Goal: Transaction & Acquisition: Purchase product/service

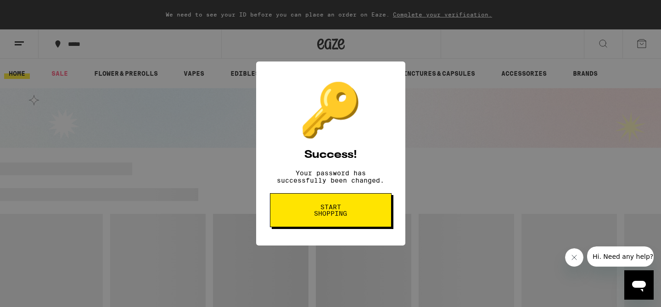
click at [330, 217] on span "Start shopping" at bounding box center [330, 210] width 47 height 13
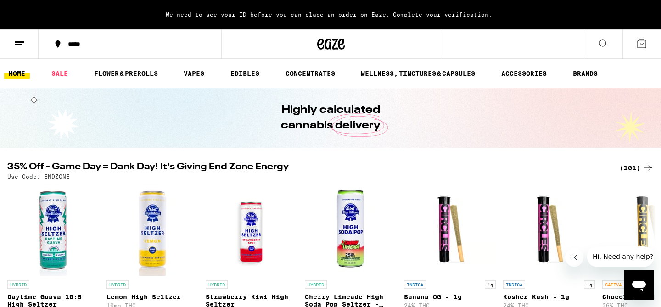
click at [14, 40] on icon at bounding box center [19, 43] width 11 height 11
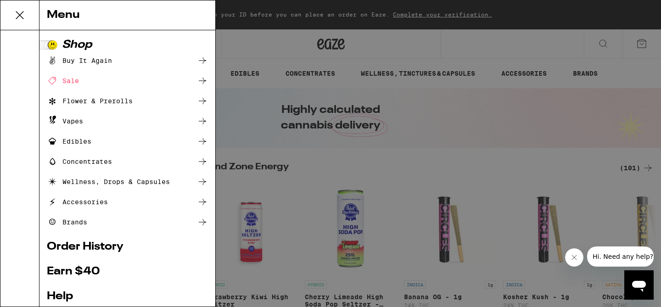
scroll to position [115, 0]
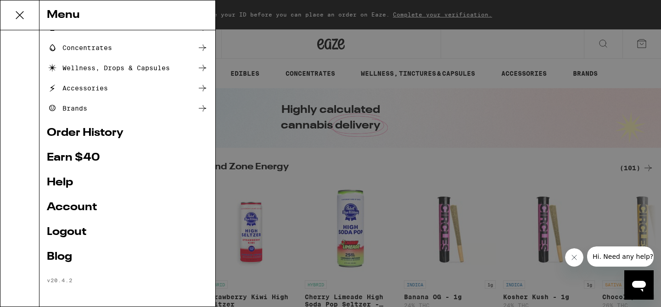
click at [67, 228] on link "Logout" at bounding box center [127, 232] width 161 height 11
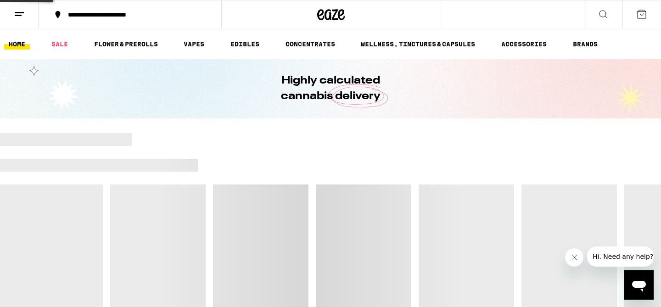
scroll to position [53, 0]
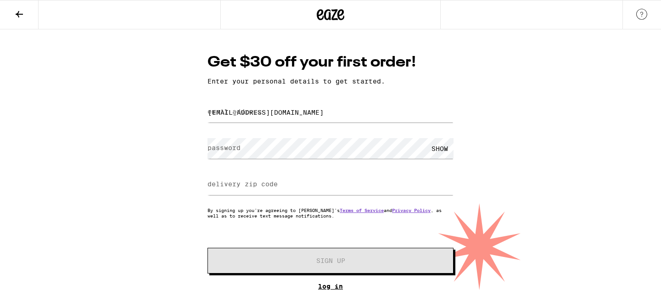
click at [332, 287] on link "Log In" at bounding box center [330, 286] width 246 height 7
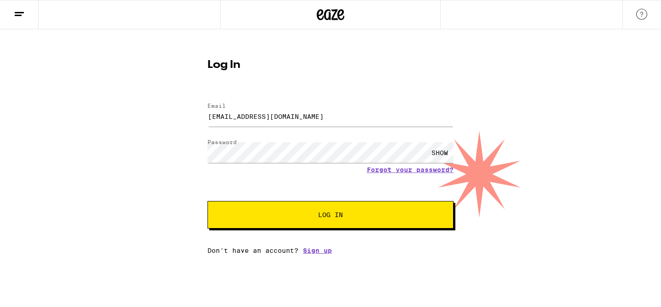
type input "joshspitz@gmail.com"
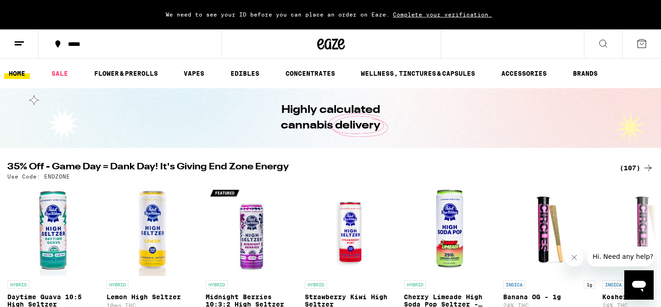
click at [435, 15] on span "Complete your verification." at bounding box center [443, 14] width 106 height 6
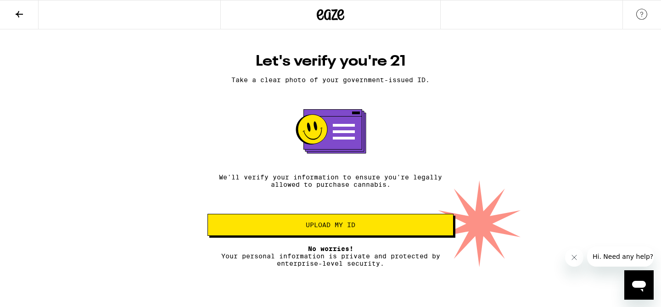
click at [311, 228] on span "Upload my ID" at bounding box center [331, 225] width 50 height 6
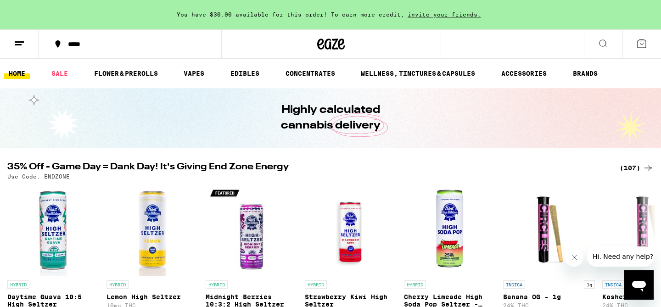
click at [18, 42] on line at bounding box center [19, 42] width 9 height 0
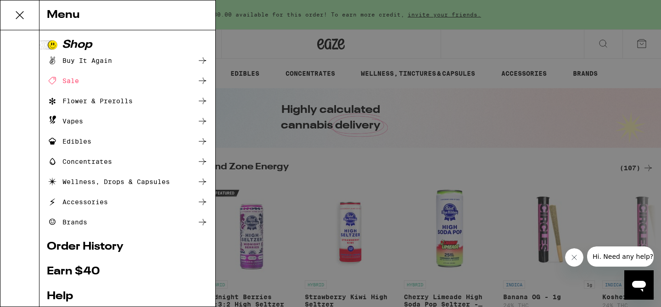
click at [323, 145] on div "Menu Shop Buy It Again Sale Flower & Prerolls Vapes Edibles Concentrates Wellne…" at bounding box center [330, 153] width 661 height 307
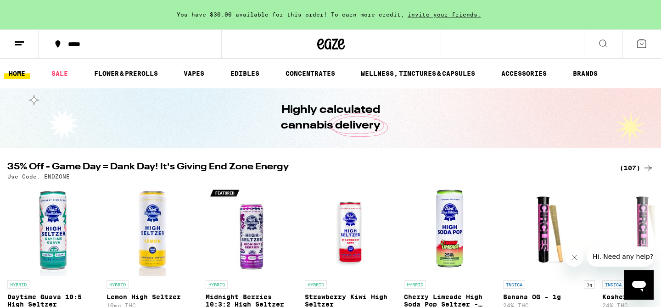
click at [594, 42] on button at bounding box center [603, 44] width 39 height 29
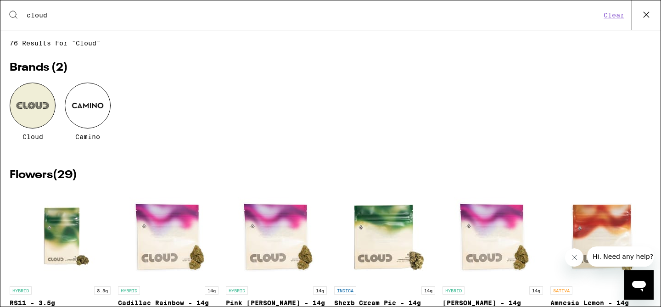
type input "cloud"
click at [37, 110] on div at bounding box center [33, 106] width 46 height 46
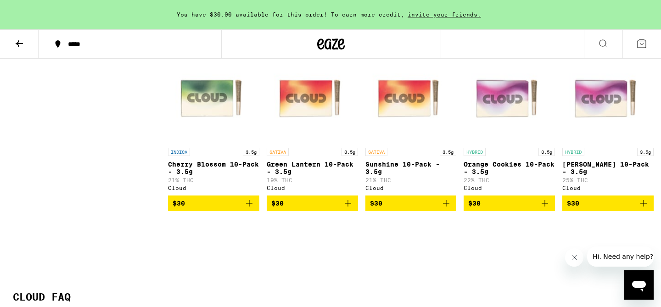
scroll to position [944, 0]
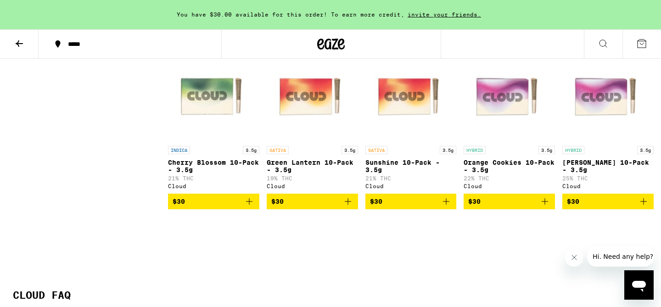
click at [342, 207] on span "$30" at bounding box center [312, 201] width 82 height 11
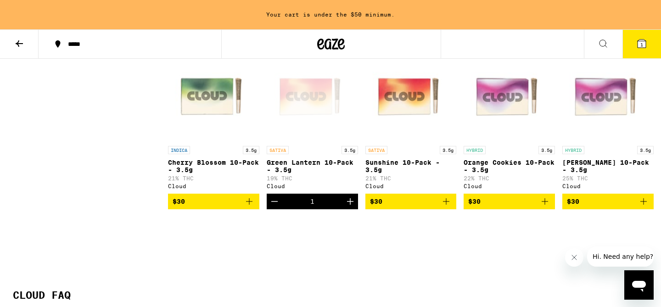
click at [448, 207] on icon "Add to bag" at bounding box center [446, 201] width 11 height 11
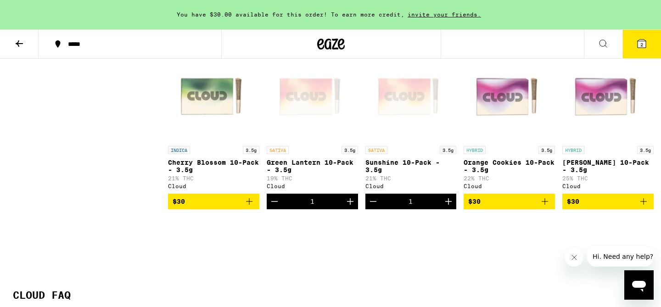
click at [601, 41] on icon at bounding box center [603, 43] width 11 height 11
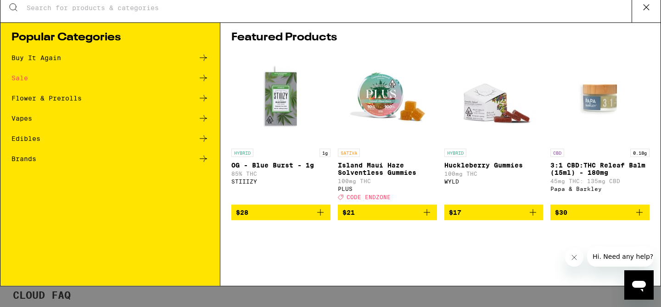
scroll to position [0, 0]
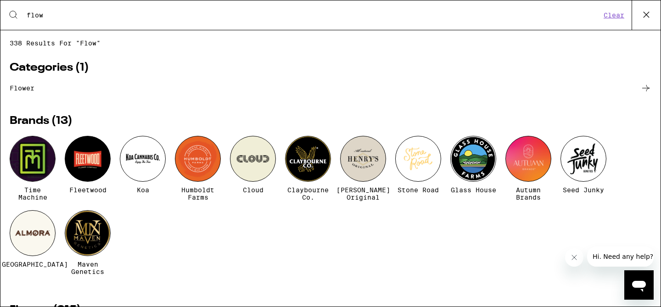
click at [69, 18] on input "flow" at bounding box center [313, 15] width 575 height 8
paste input "FLOW 1:1 - APRICOT - 1G"
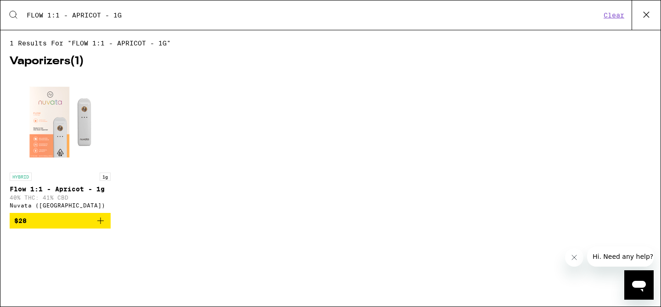
click at [33, 226] on span "$28" at bounding box center [60, 220] width 92 height 11
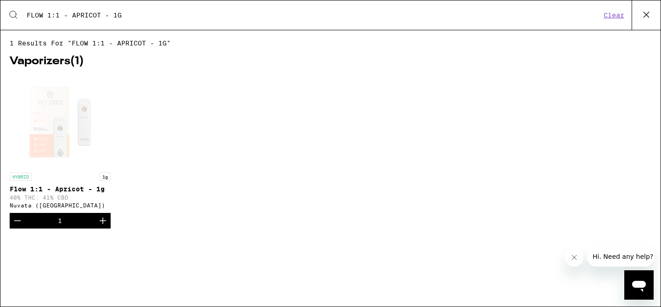
click at [12, 11] on icon at bounding box center [13, 14] width 11 height 11
click at [15, 16] on icon at bounding box center [13, 14] width 11 height 11
click at [54, 14] on input "FLOW 1:1 - APRICOT - 1G" at bounding box center [313, 15] width 575 height 8
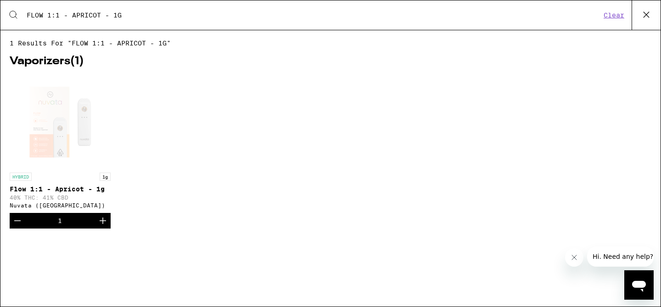
paste input "RELIEF-CORE 5:1:1 THC/CBD/CBG AIO - 0.5"
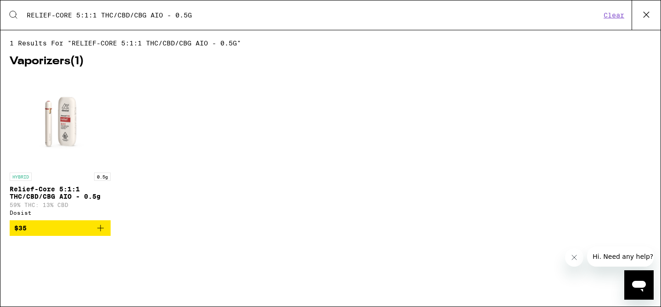
type input "RELIEF-CORE 5:1:1 THC/CBD/CBG AIO - 0.5G"
click at [49, 234] on span "$35" at bounding box center [60, 228] width 92 height 11
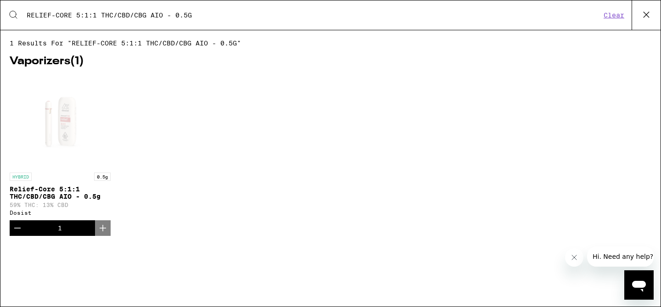
click at [650, 15] on icon at bounding box center [646, 15] width 14 height 14
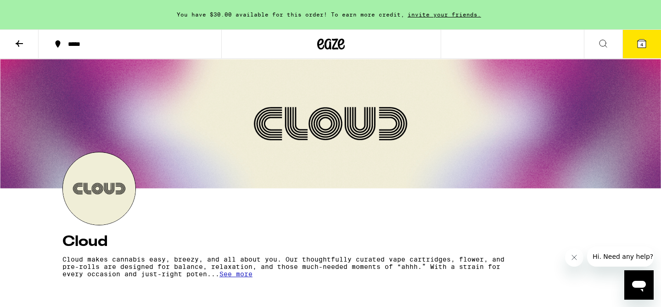
click at [638, 41] on icon at bounding box center [642, 43] width 8 height 8
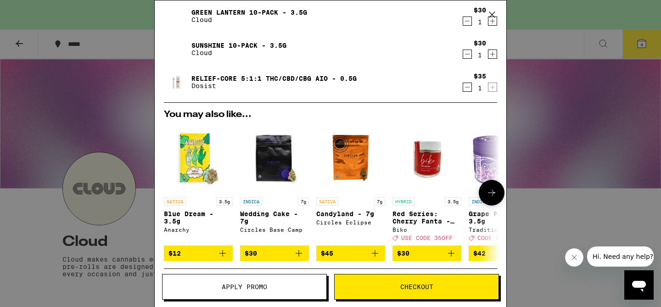
scroll to position [94, 0]
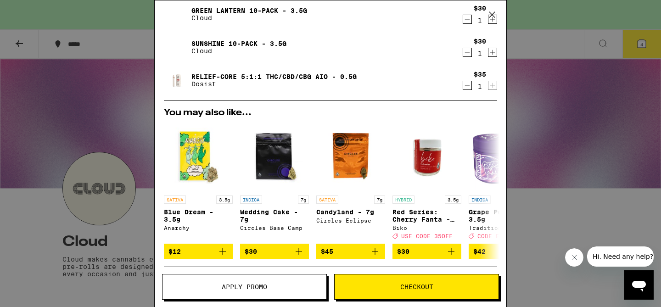
click at [425, 282] on button "Checkout" at bounding box center [416, 287] width 165 height 26
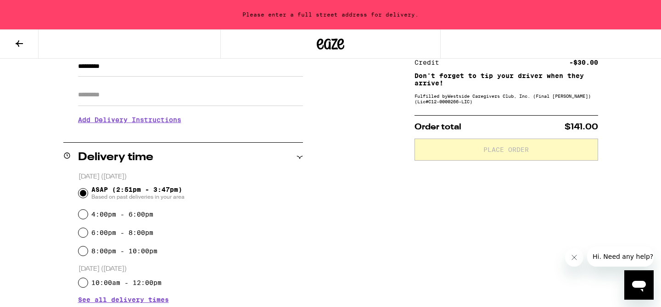
scroll to position [132, 0]
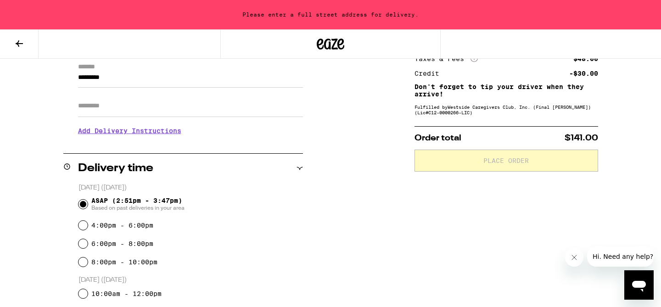
click at [118, 112] on input "Apt/Suite" at bounding box center [190, 106] width 225 height 22
click at [122, 84] on input "*********" at bounding box center [190, 80] width 225 height 16
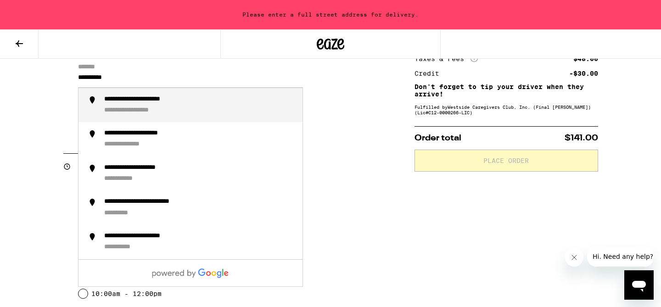
click at [140, 100] on div "**********" at bounding box center [154, 99] width 100 height 9
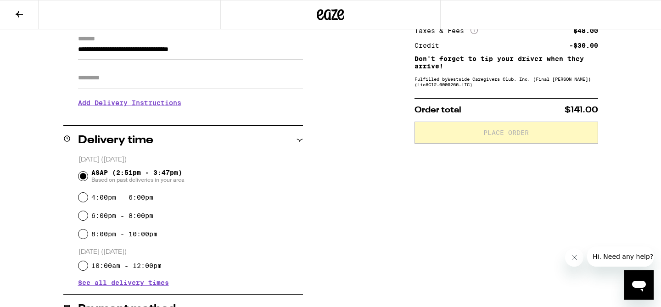
scroll to position [132, 0]
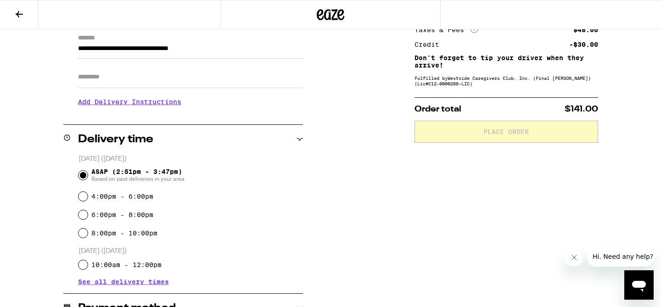
click at [208, 50] on input "**********" at bounding box center [190, 51] width 225 height 16
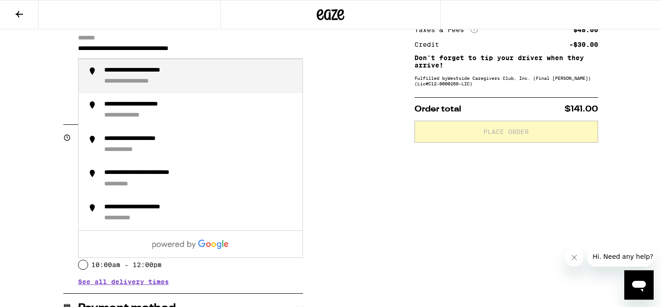
click at [208, 50] on input "**********" at bounding box center [190, 51] width 225 height 16
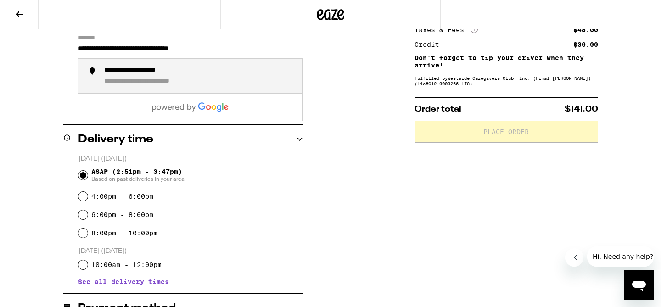
click at [153, 86] on div "**********" at bounding box center [162, 82] width 116 height 9
type input "**********"
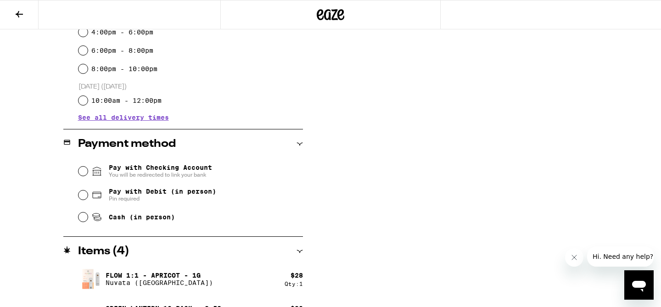
scroll to position [300, 0]
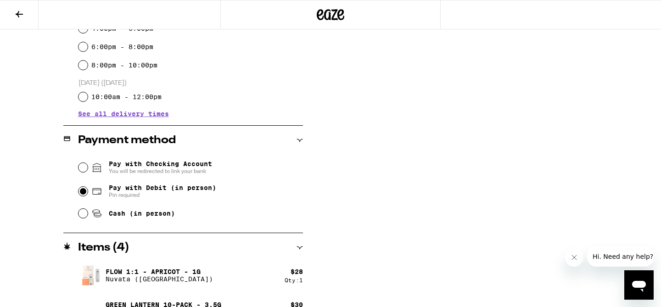
click at [82, 190] on input "Pay with Debit (in person) Pin required" at bounding box center [82, 191] width 9 height 9
radio input "true"
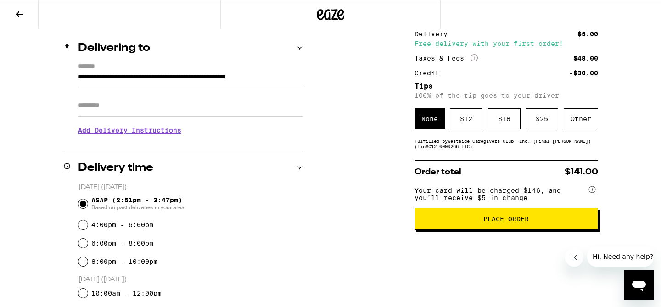
scroll to position [107, 0]
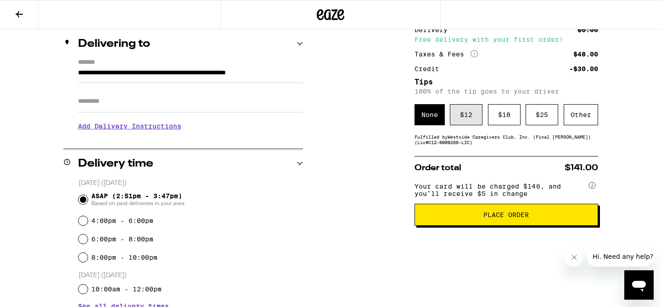
click at [464, 116] on div "$ 12" at bounding box center [466, 114] width 33 height 21
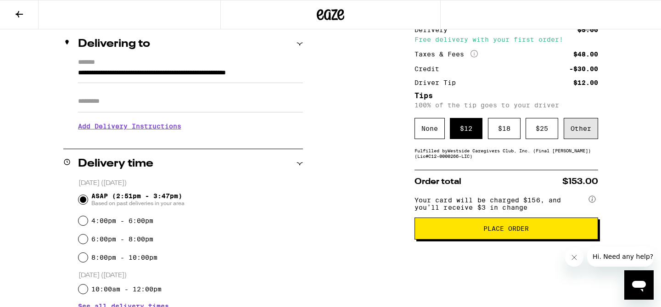
click at [586, 127] on div "Other" at bounding box center [581, 128] width 34 height 21
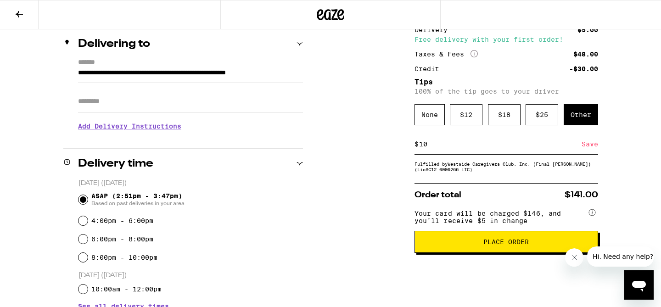
type input "10"
click at [507, 245] on span "Place Order" at bounding box center [505, 242] width 45 height 6
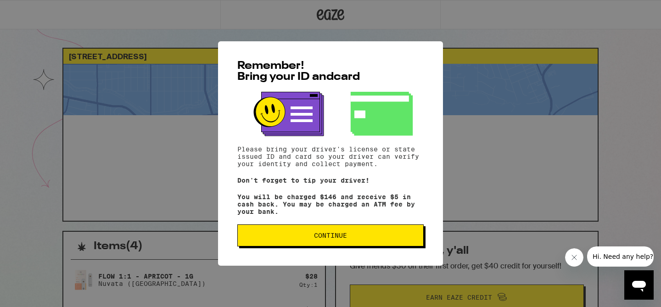
click at [327, 239] on span "Continue" at bounding box center [330, 235] width 33 height 6
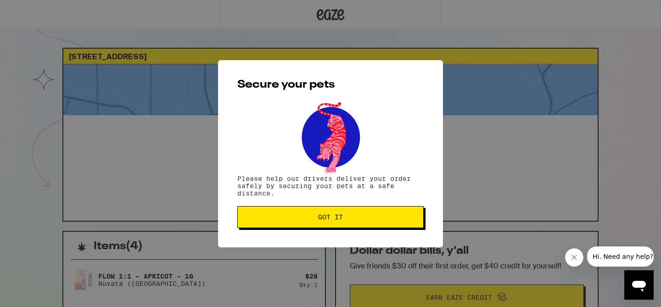
click at [327, 220] on span "Got it" at bounding box center [330, 217] width 25 height 6
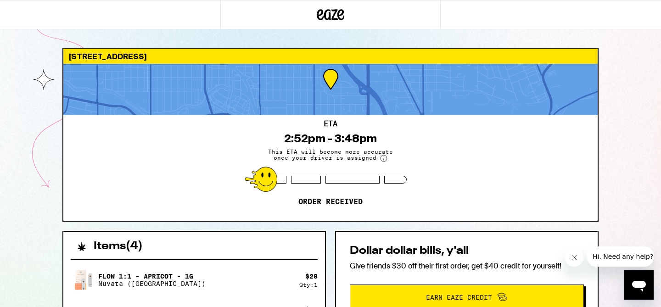
click at [331, 11] on icon at bounding box center [331, 14] width 28 height 17
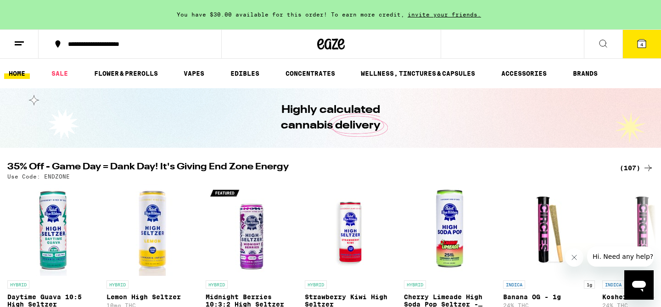
click at [17, 46] on icon at bounding box center [19, 43] width 11 height 11
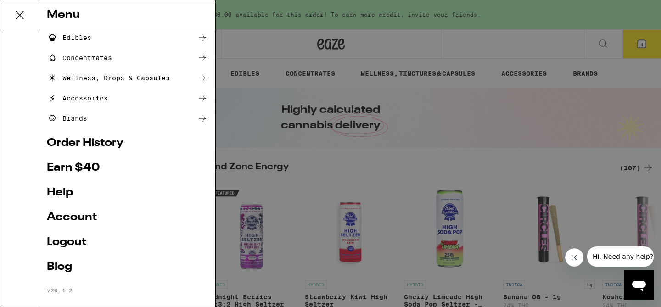
scroll to position [104, 0]
click at [72, 145] on link "Order History" at bounding box center [127, 142] width 161 height 11
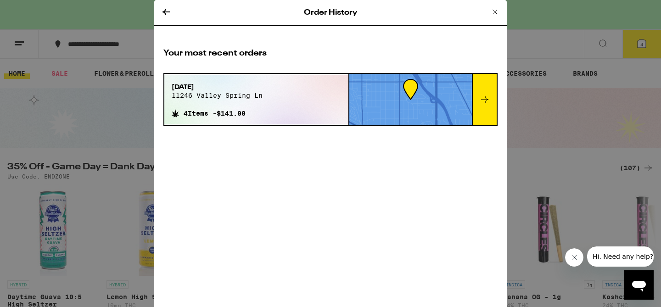
click at [282, 93] on div "Sep 21, 2025 11246 valley spring ln 4 Items - $141.00" at bounding box center [256, 99] width 184 height 49
click at [482, 97] on icon at bounding box center [484, 99] width 11 height 11
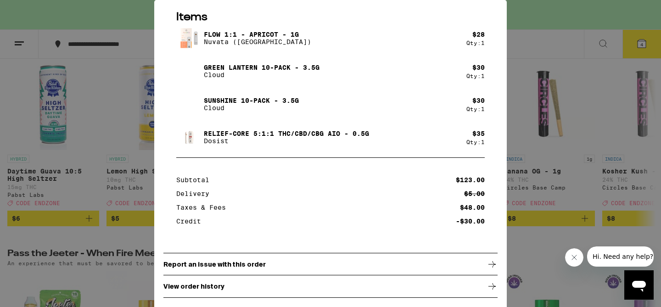
scroll to position [130, 0]
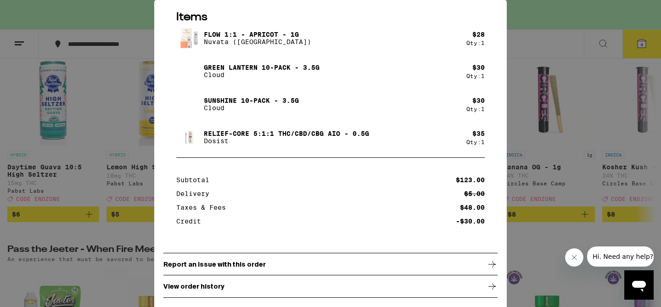
click at [291, 32] on p "Flow 1:1 - Apricot - 1g" at bounding box center [257, 34] width 107 height 7
copy p "Flow 1:1 - Apricot - 1g"
click at [551, 66] on div "Your Order Order Status In Progress Items Flow 1:1 - Apricot - 1g Nuvata (CA) $…" at bounding box center [330, 153] width 661 height 307
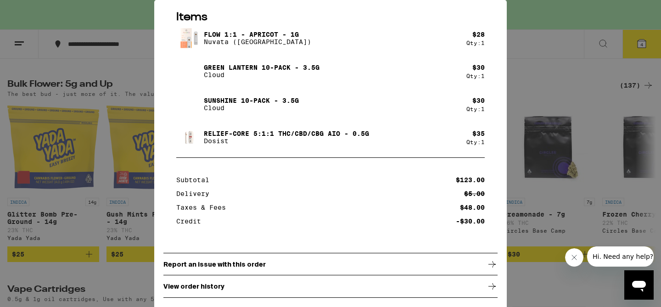
scroll to position [716, 0]
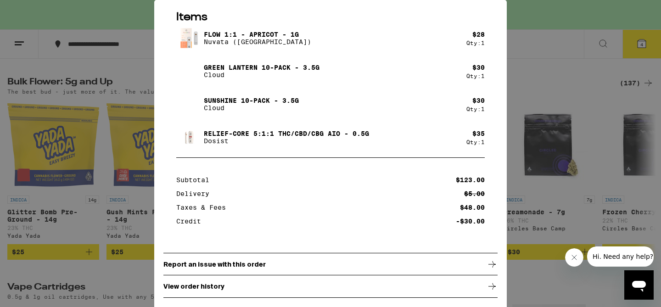
click at [130, 49] on div "Your Order Order Status In Progress Items Flow 1:1 - Apricot - 1g Nuvata (CA) $…" at bounding box center [330, 153] width 661 height 307
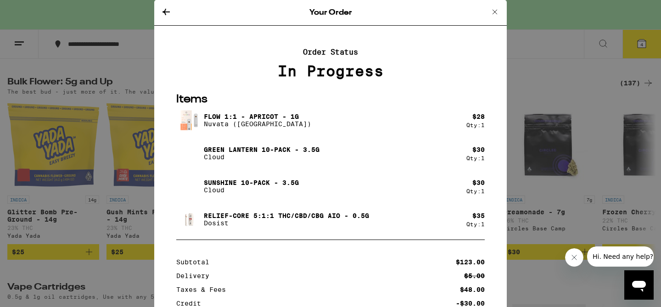
click at [496, 11] on icon at bounding box center [494, 11] width 11 height 11
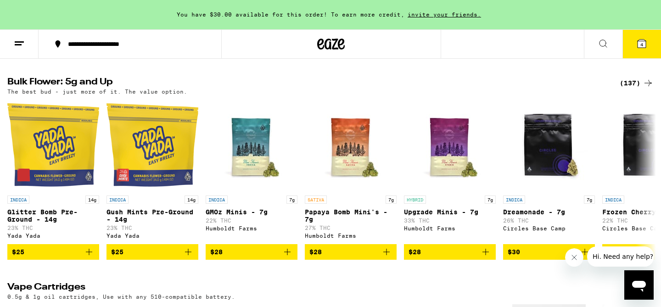
click at [638, 34] on button "4" at bounding box center [641, 44] width 39 height 28
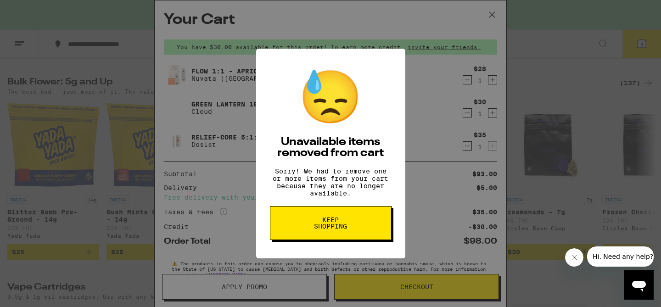
click at [333, 225] on span "Keep Shopping" at bounding box center [330, 223] width 47 height 13
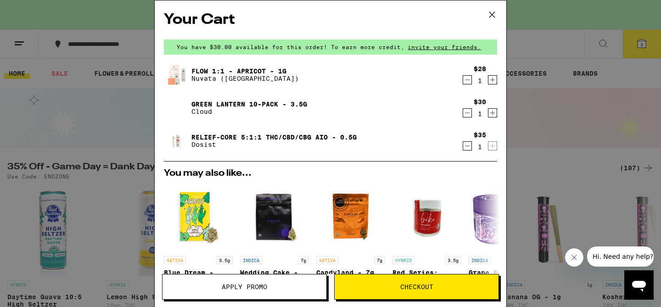
click at [413, 287] on span "Checkout" at bounding box center [416, 287] width 33 height 6
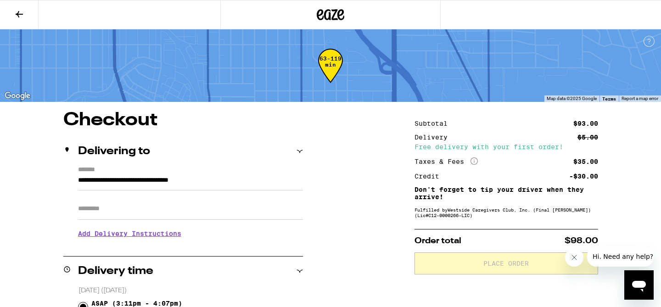
click at [180, 182] on input "**********" at bounding box center [190, 183] width 225 height 16
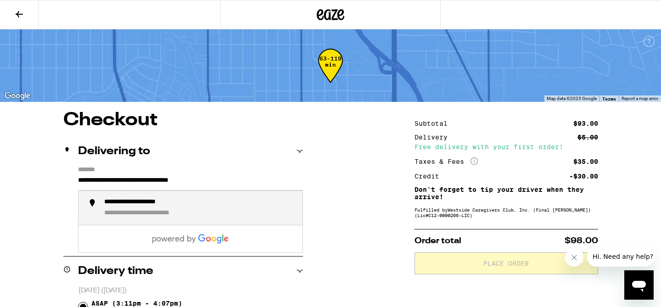
click at [129, 219] on li "**********" at bounding box center [190, 208] width 224 height 34
type input "**********"
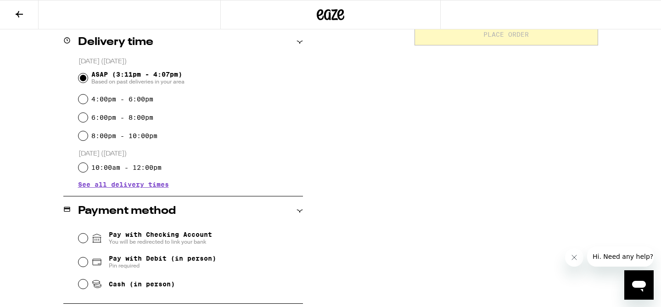
scroll to position [241, 0]
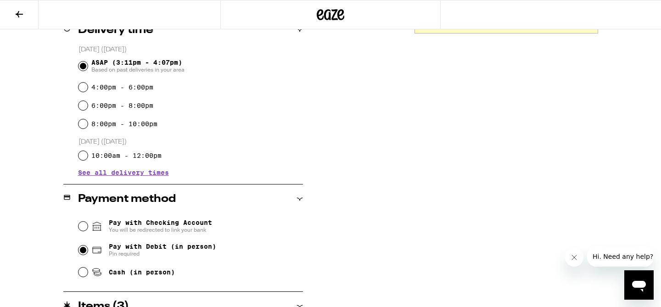
click at [82, 250] on input "Pay with Debit (in person) Pin required" at bounding box center [82, 250] width 9 height 9
radio input "true"
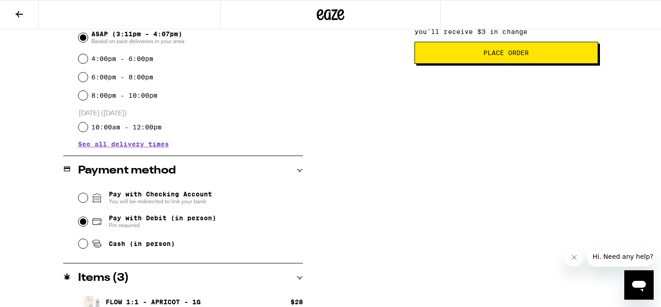
scroll to position [275, 0]
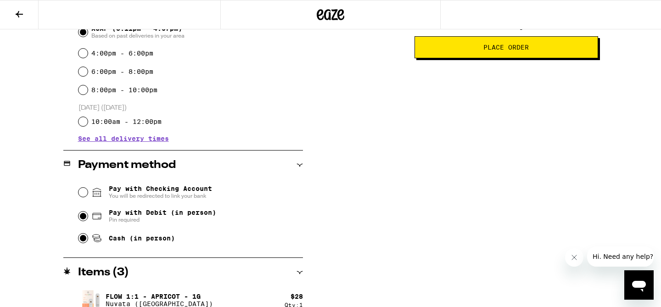
click at [84, 241] on input "Cash (in person)" at bounding box center [82, 238] width 9 height 9
radio input "true"
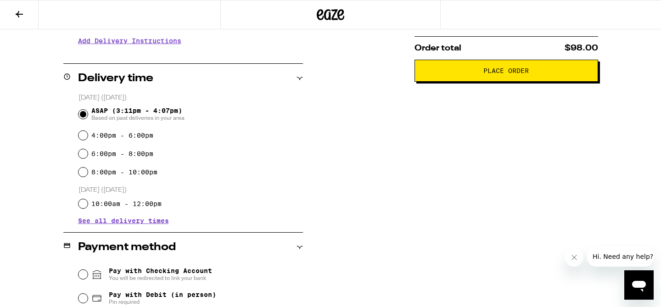
scroll to position [190, 0]
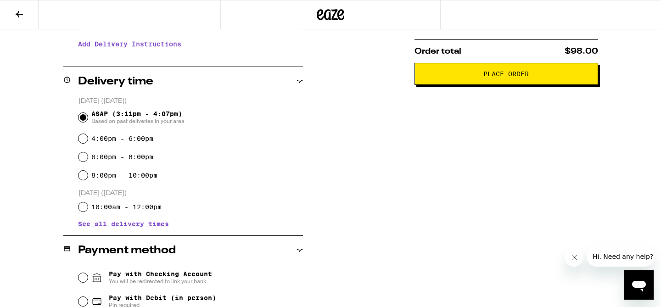
click at [494, 76] on span "Place Order" at bounding box center [505, 74] width 45 height 6
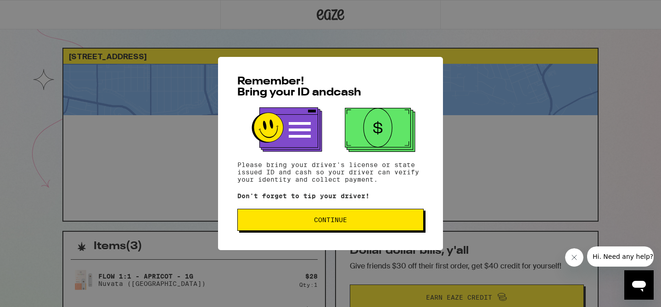
click at [333, 223] on span "Continue" at bounding box center [330, 220] width 33 height 6
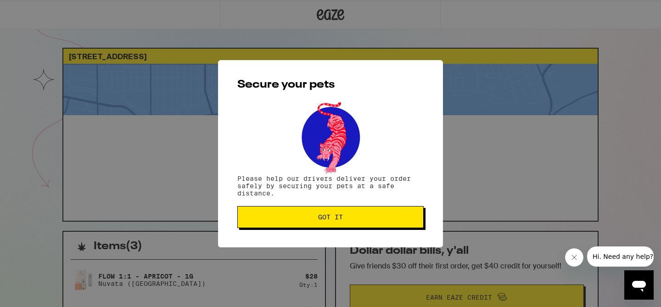
click at [333, 223] on button "Got it" at bounding box center [330, 217] width 186 height 22
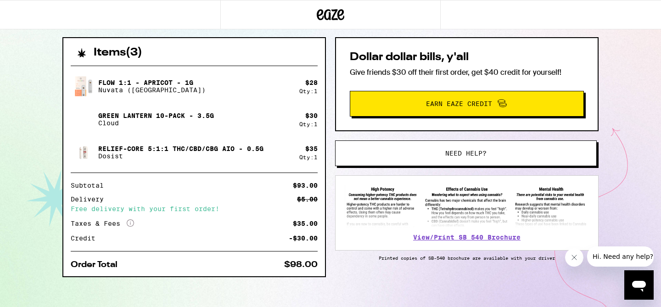
scroll to position [201, 0]
